Goal: Find specific page/section: Find specific page/section

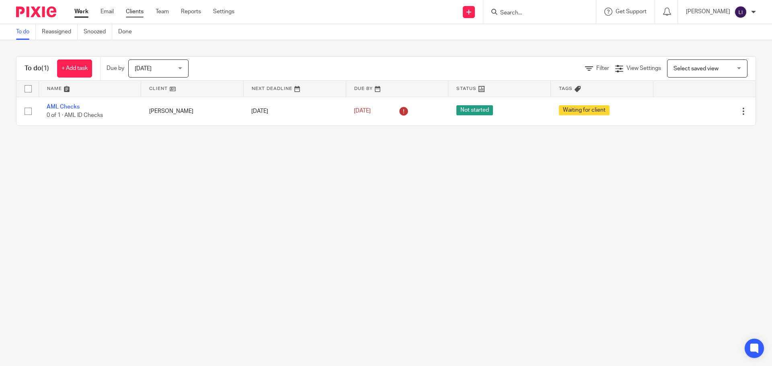
click at [138, 14] on link "Clients" at bounding box center [135, 12] width 18 height 8
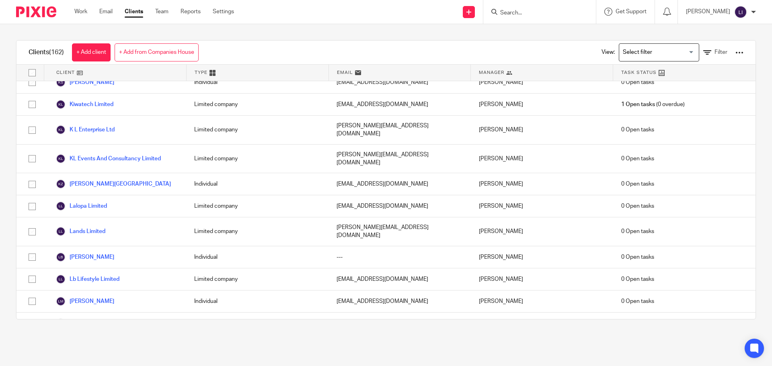
scroll to position [2009, 0]
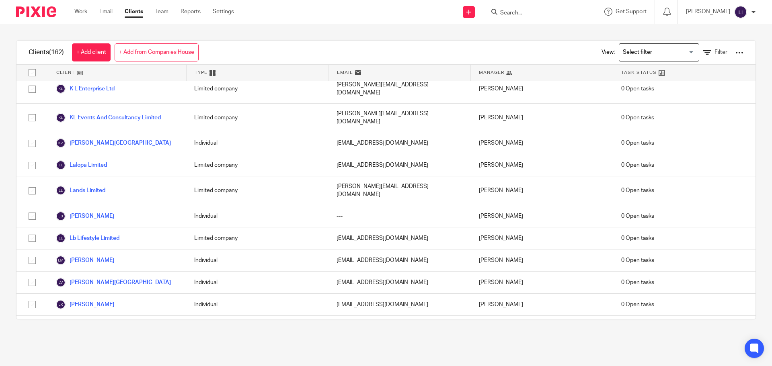
click at [96, 366] on link "[PERSON_NAME]" at bounding box center [85, 371] width 58 height 10
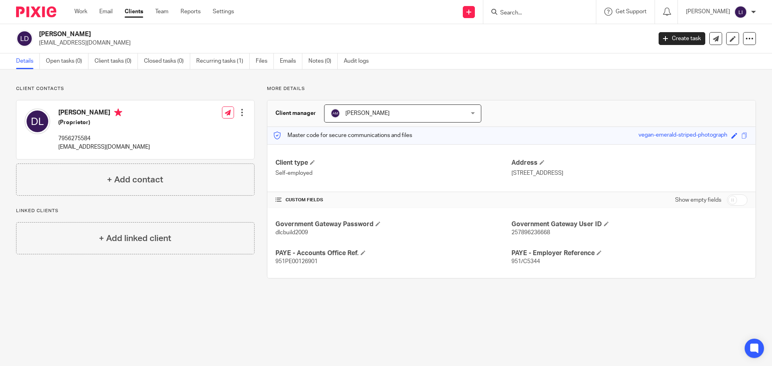
click at [511, 234] on span "257896236668" at bounding box center [530, 233] width 39 height 6
drag, startPoint x: 508, startPoint y: 233, endPoint x: 547, endPoint y: 239, distance: 39.4
click at [547, 239] on div "Government Gateway Password dlcbuild2009 Government Gateway User ID 25789623666…" at bounding box center [511, 243] width 488 height 70
click at [547, 315] on main "Lopez-Cortezo, Daniel dannylopez@btopenworld.com Create task Update from Compan…" at bounding box center [386, 183] width 772 height 366
